Goal: Check status: Check status

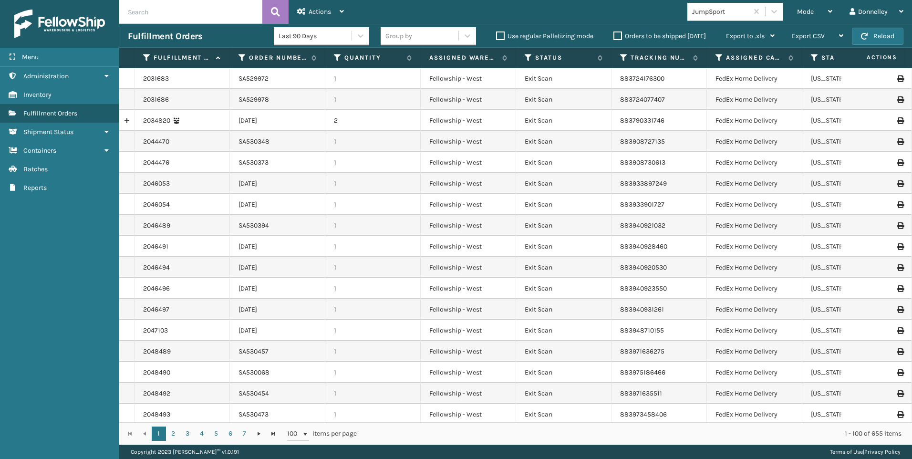
click at [172, 15] on input "text" at bounding box center [190, 12] width 143 height 24
paste input "SA531870"
type input "SA531870"
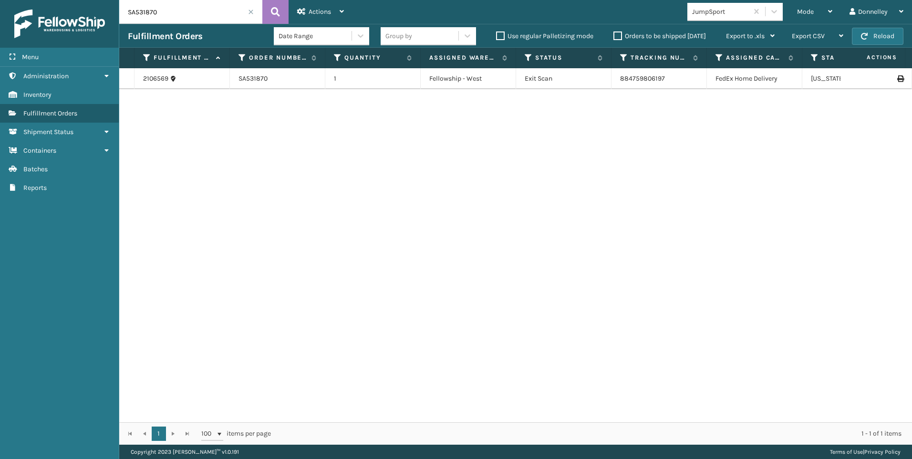
click at [378, 82] on td "1" at bounding box center [372, 78] width 95 height 21
click at [205, 78] on div "2106569" at bounding box center [182, 79] width 78 height 10
click at [268, 81] on td "SA531870" at bounding box center [277, 78] width 95 height 21
click at [595, 75] on td "Exit Scan" at bounding box center [563, 78] width 95 height 21
click at [172, 80] on icon at bounding box center [173, 78] width 7 height 7
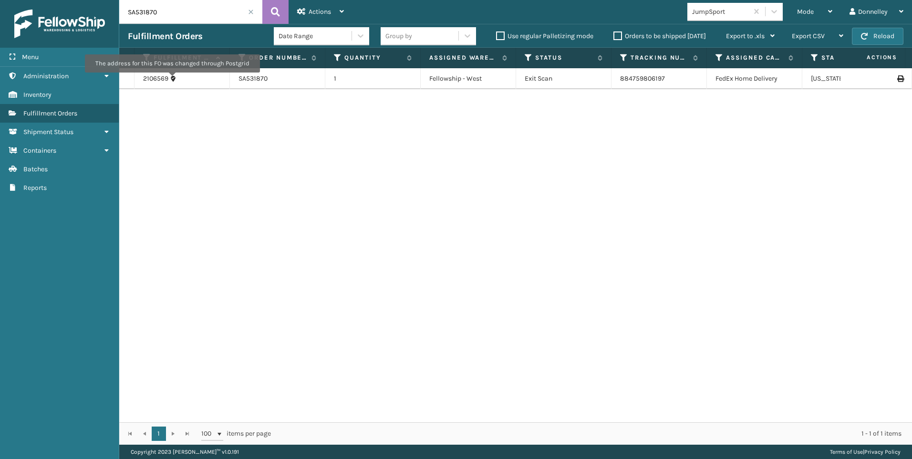
click at [172, 79] on icon at bounding box center [173, 78] width 7 height 7
click at [155, 76] on link "2106569" at bounding box center [155, 79] width 25 height 10
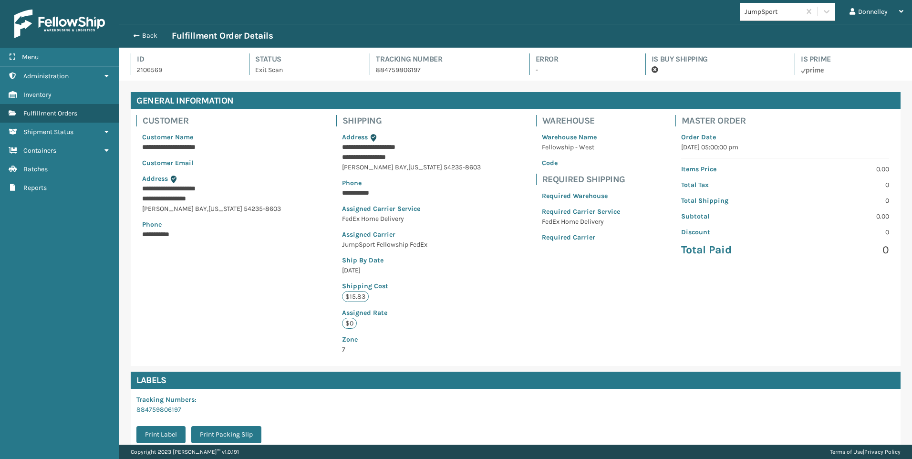
scroll to position [115, 0]
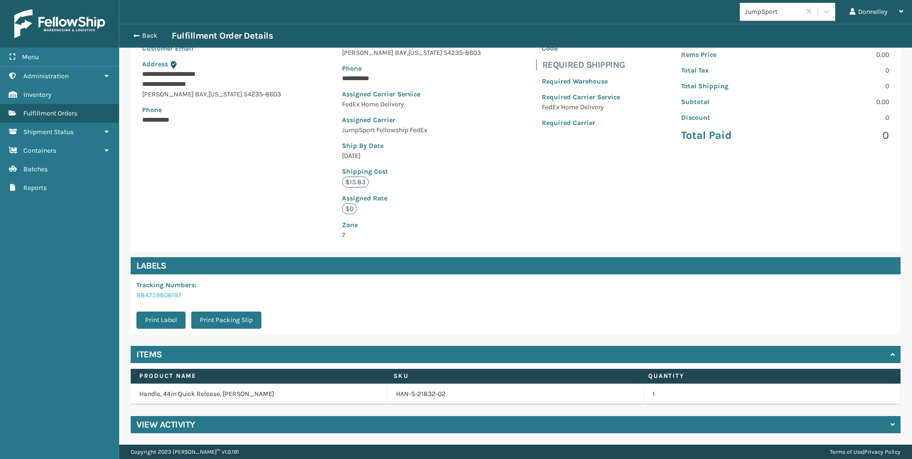
click at [175, 295] on link "884759806197" at bounding box center [158, 295] width 45 height 8
click at [155, 34] on button "Back" at bounding box center [150, 35] width 44 height 9
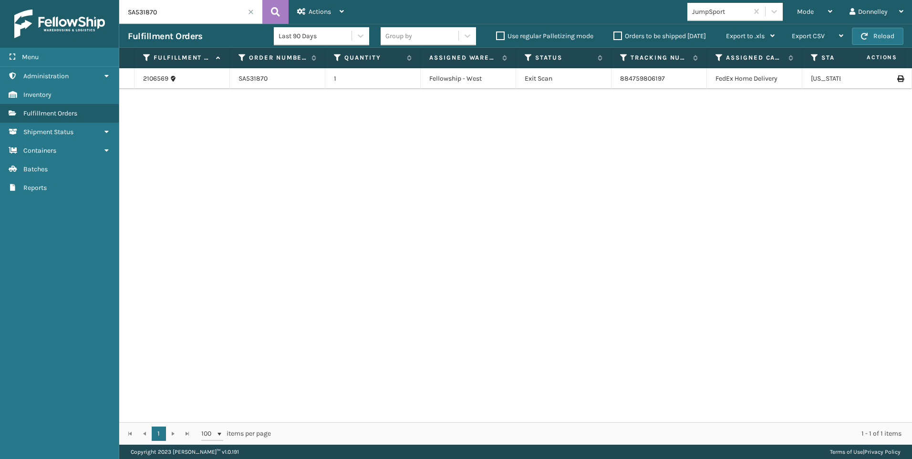
click at [392, 78] on td "1" at bounding box center [372, 78] width 95 height 21
click at [294, 76] on td "SA531870" at bounding box center [277, 78] width 95 height 21
